Goal: Information Seeking & Learning: Learn about a topic

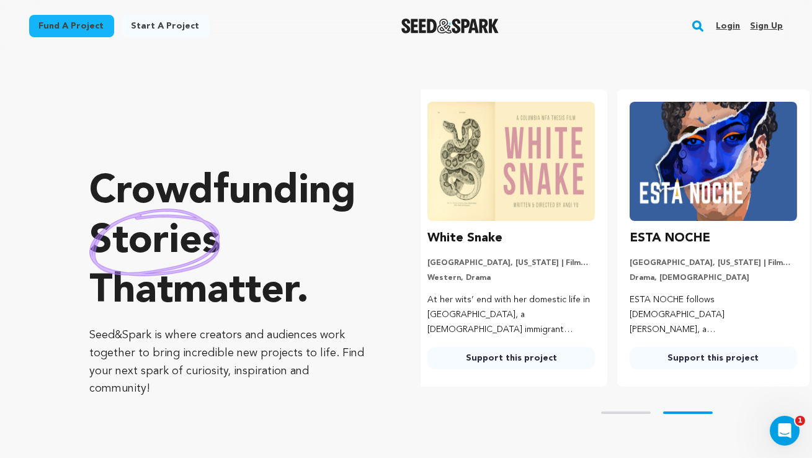
scroll to position [0, 212]
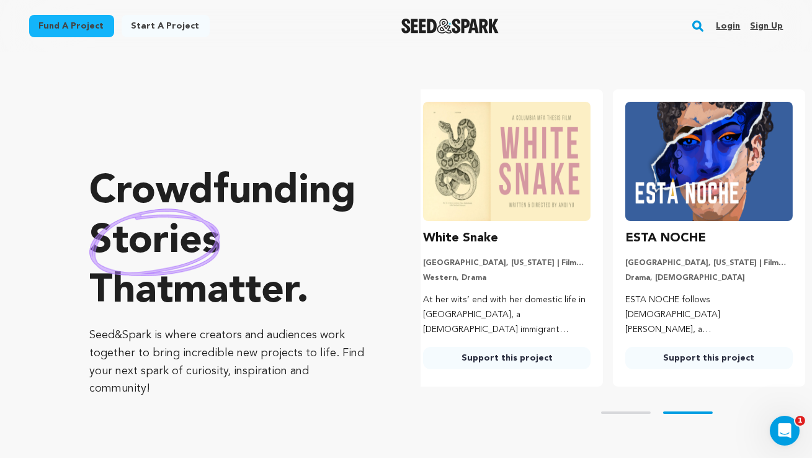
click at [736, 32] on link "Login" at bounding box center [728, 26] width 24 height 20
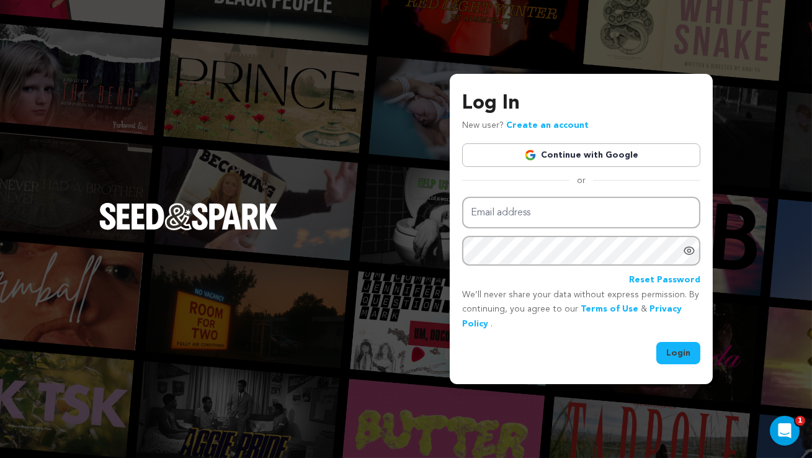
click at [666, 149] on link "Continue with Google" at bounding box center [581, 155] width 238 height 24
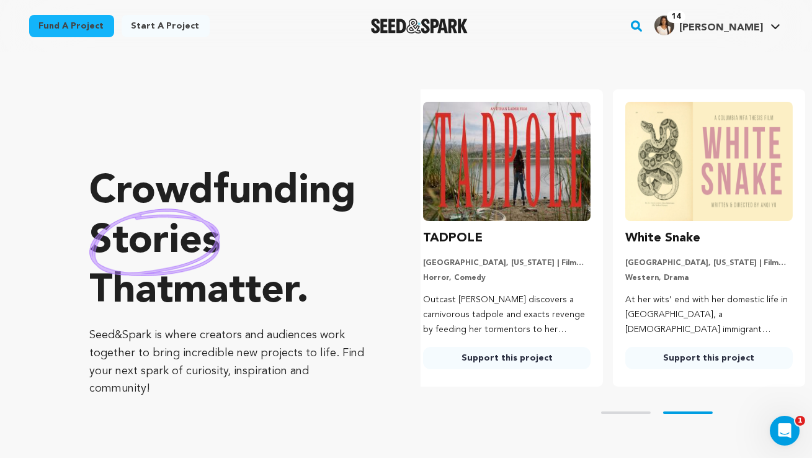
scroll to position [0, 212]
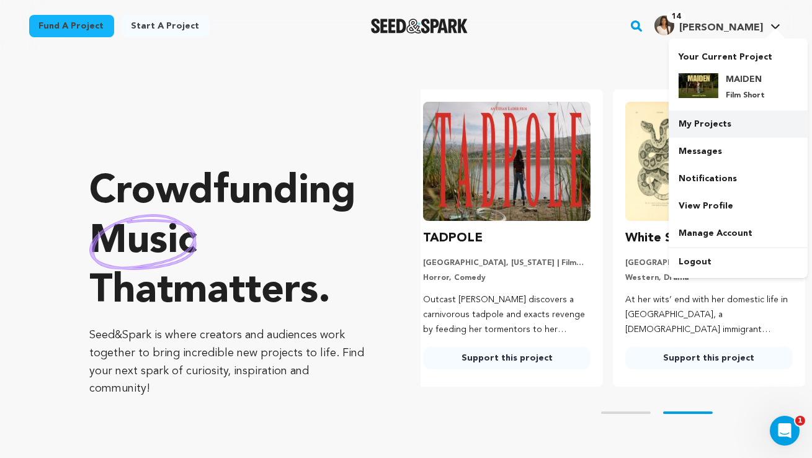
click at [702, 132] on link "My Projects" at bounding box center [738, 123] width 139 height 27
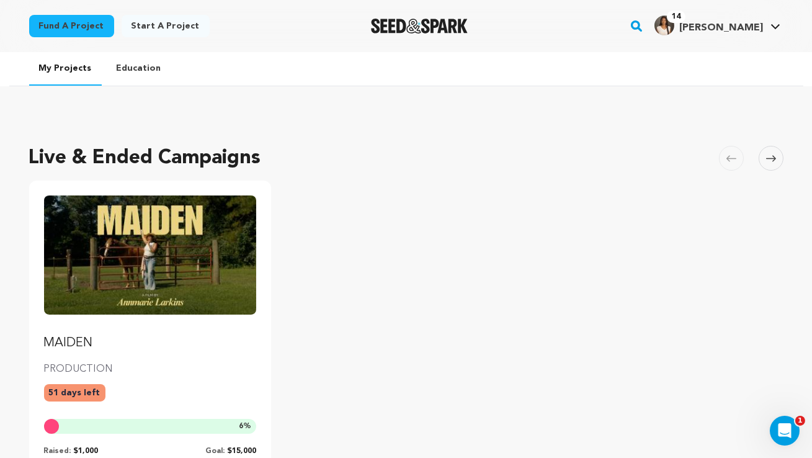
click at [176, 230] on img "Fund MAIDEN" at bounding box center [150, 254] width 213 height 119
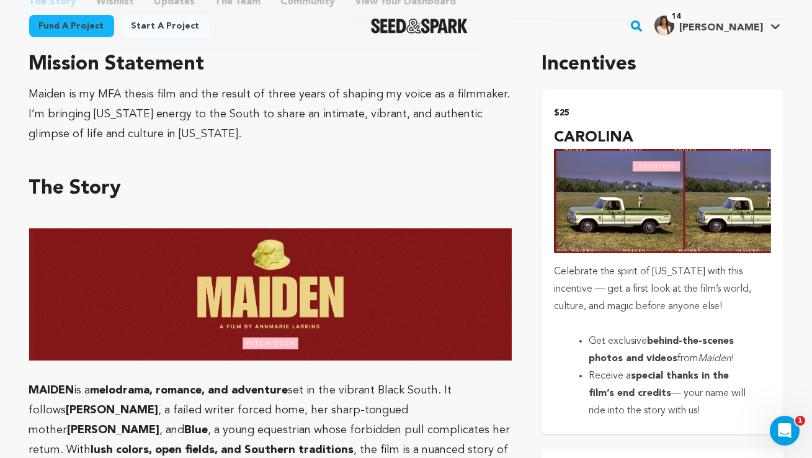
scroll to position [723, 0]
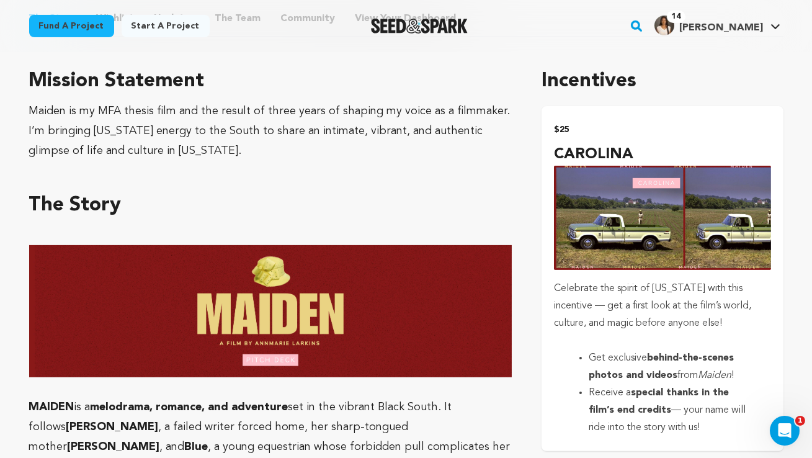
click at [600, 205] on img "submit" at bounding box center [662, 218] width 216 height 105
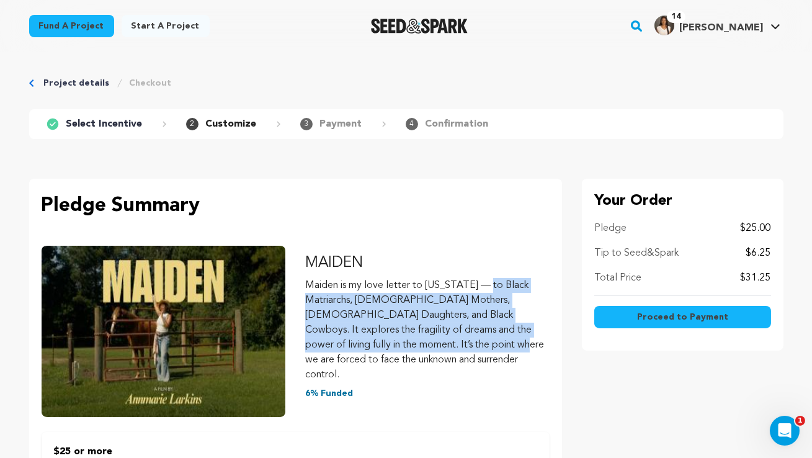
drag, startPoint x: 309, startPoint y: 290, endPoint x: 463, endPoint y: 324, distance: 157.6
click at [463, 324] on p "Maiden is my love letter to [US_STATE] — to Black Matriarchs, [DEMOGRAPHIC_DATA…" at bounding box center [427, 330] width 244 height 104
copy p "Maiden is my love letter to North Carolina — to Black Matriarchs, Black Mothers…"
click at [89, 83] on link "Project details" at bounding box center [77, 83] width 66 height 12
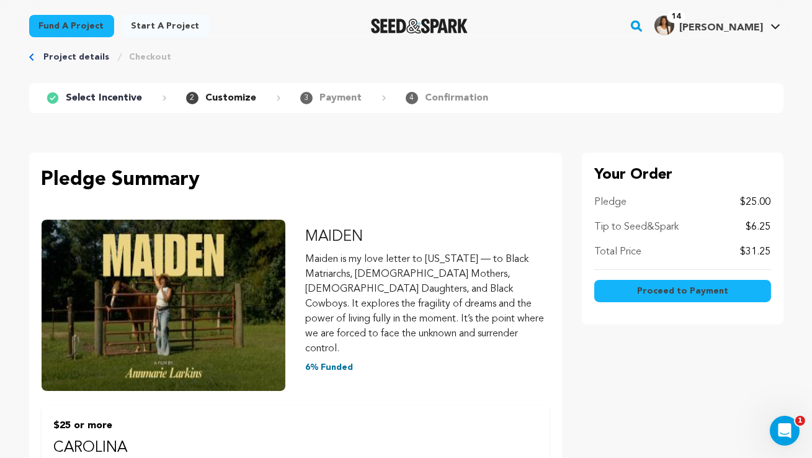
scroll to position [27, 0]
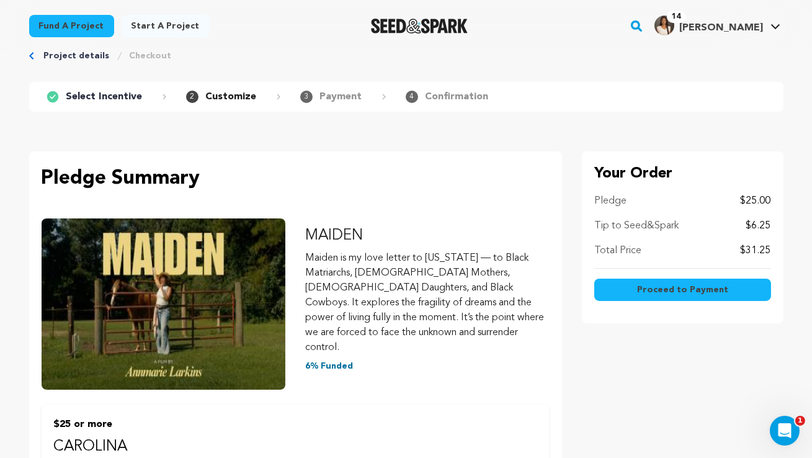
click at [166, 172] on p "Pledge Summary" at bounding box center [296, 179] width 508 height 30
click at [120, 97] on p "Select Incentive" at bounding box center [104, 96] width 76 height 15
click at [81, 53] on link "Project details" at bounding box center [77, 56] width 66 height 12
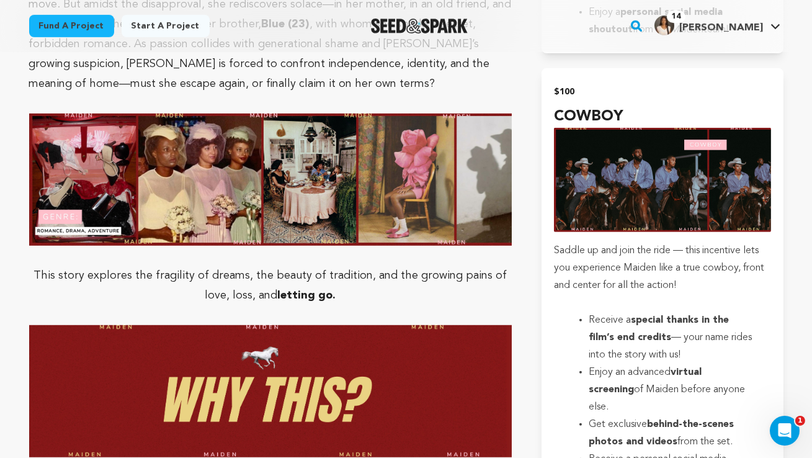
scroll to position [1514, 0]
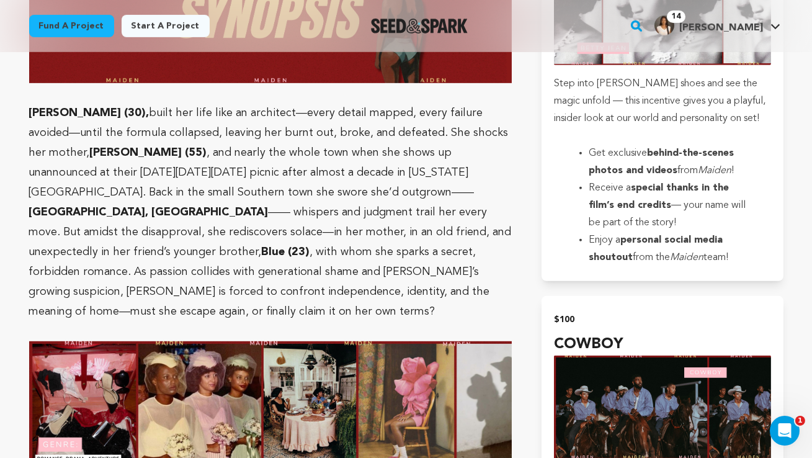
scroll to position [1285, 0]
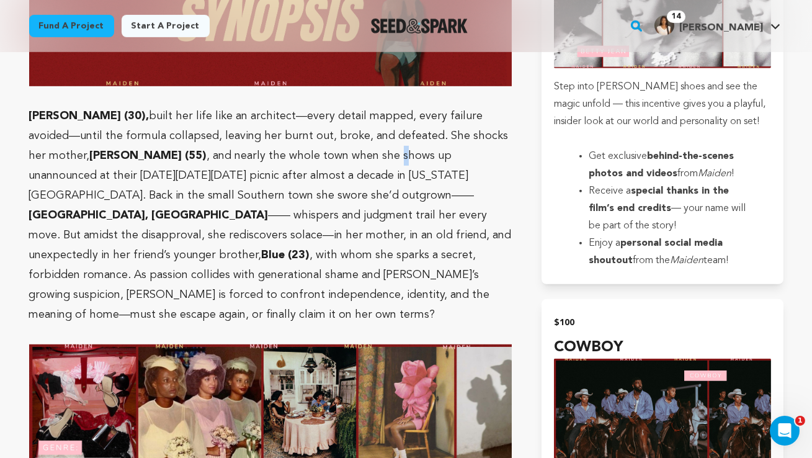
click at [286, 134] on p "BETTY JEAN (30), built her life like an architect—every detail mapped, every fa…" at bounding box center [270, 215] width 483 height 218
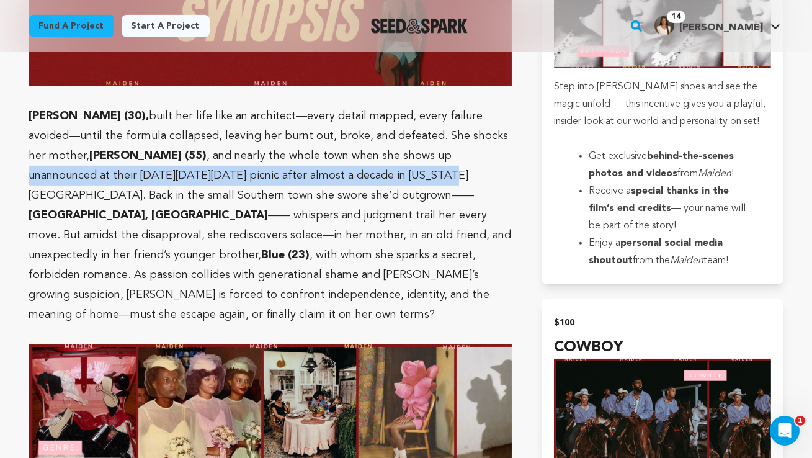
drag, startPoint x: 254, startPoint y: 158, endPoint x: 329, endPoint y: 132, distance: 79.8
click at [329, 132] on p "BETTY JEAN (30), built her life like an architect—every detail mapped, every fa…" at bounding box center [270, 215] width 483 height 218
copy p "unannounced at their Easter Sunday picnic after almost a decade in New York City"
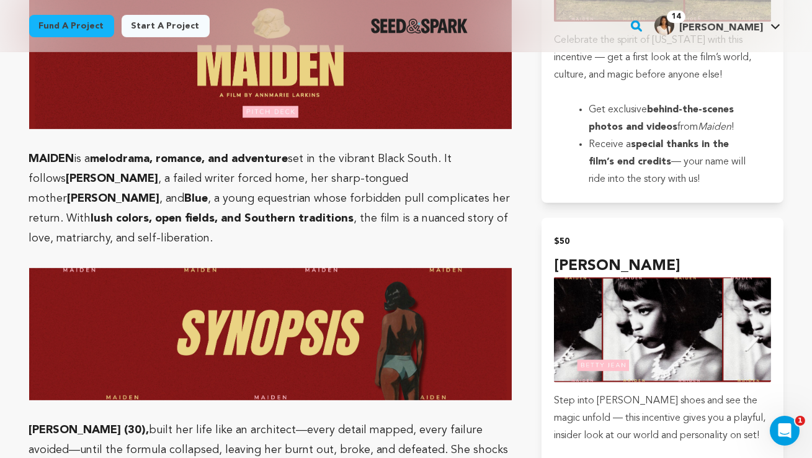
scroll to position [968, 0]
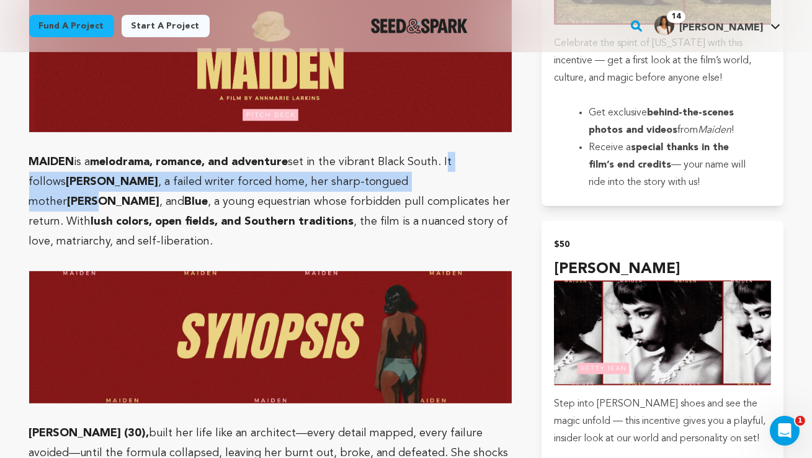
drag, startPoint x: 445, startPoint y: 159, endPoint x: 402, endPoint y: 179, distance: 48.0
click at [402, 179] on p "MAIDEN is a melodrama, romance, and adventure set in the vibrant Black South. I…" at bounding box center [270, 201] width 483 height 99
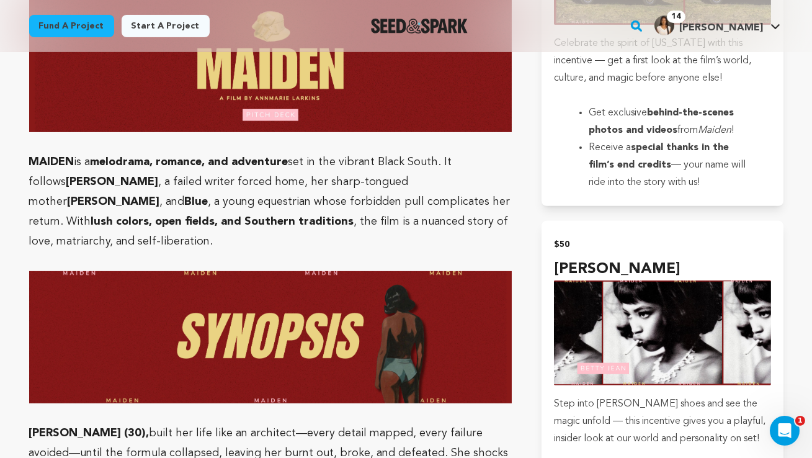
click at [480, 213] on p "MAIDEN is a melodrama, romance, and adventure set in the vibrant Black South. I…" at bounding box center [270, 201] width 483 height 99
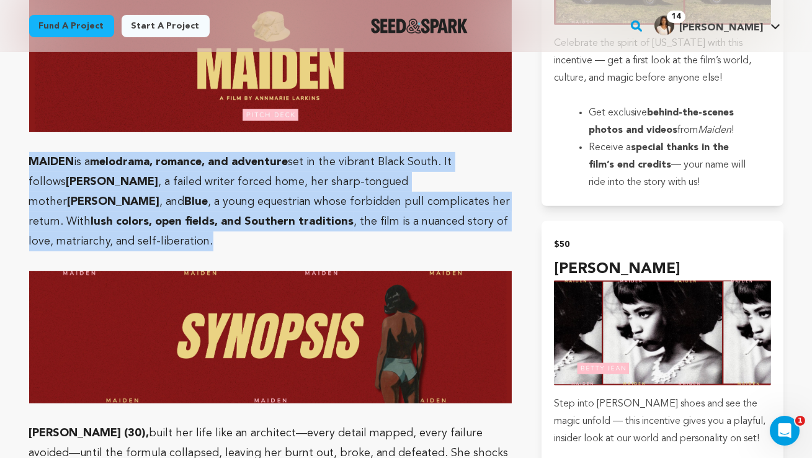
drag, startPoint x: 474, startPoint y: 213, endPoint x: 27, endPoint y: 154, distance: 451.2
copy p "MAIDEN is a melodrama, romance, and adventure set in the vibrant Black South. I…"
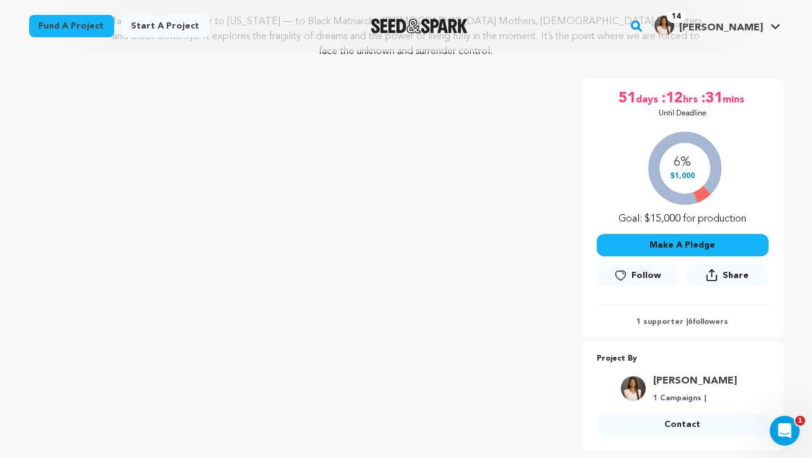
scroll to position [0, 0]
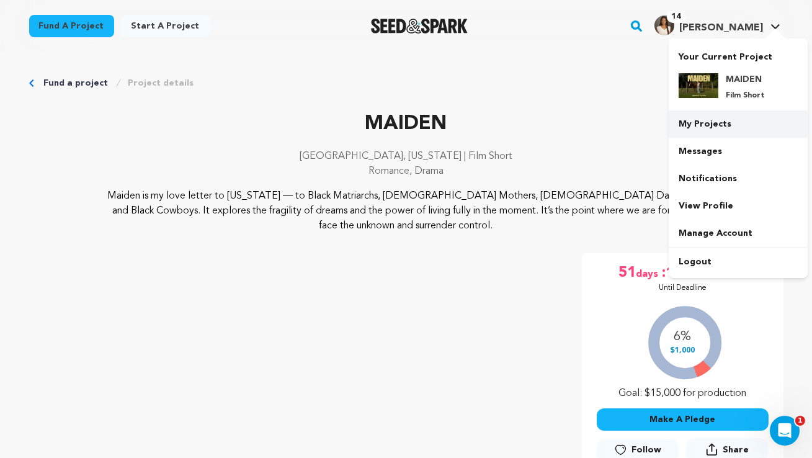
click at [706, 125] on link "My Projects" at bounding box center [738, 123] width 139 height 27
